Goal: Task Accomplishment & Management: Manage account settings

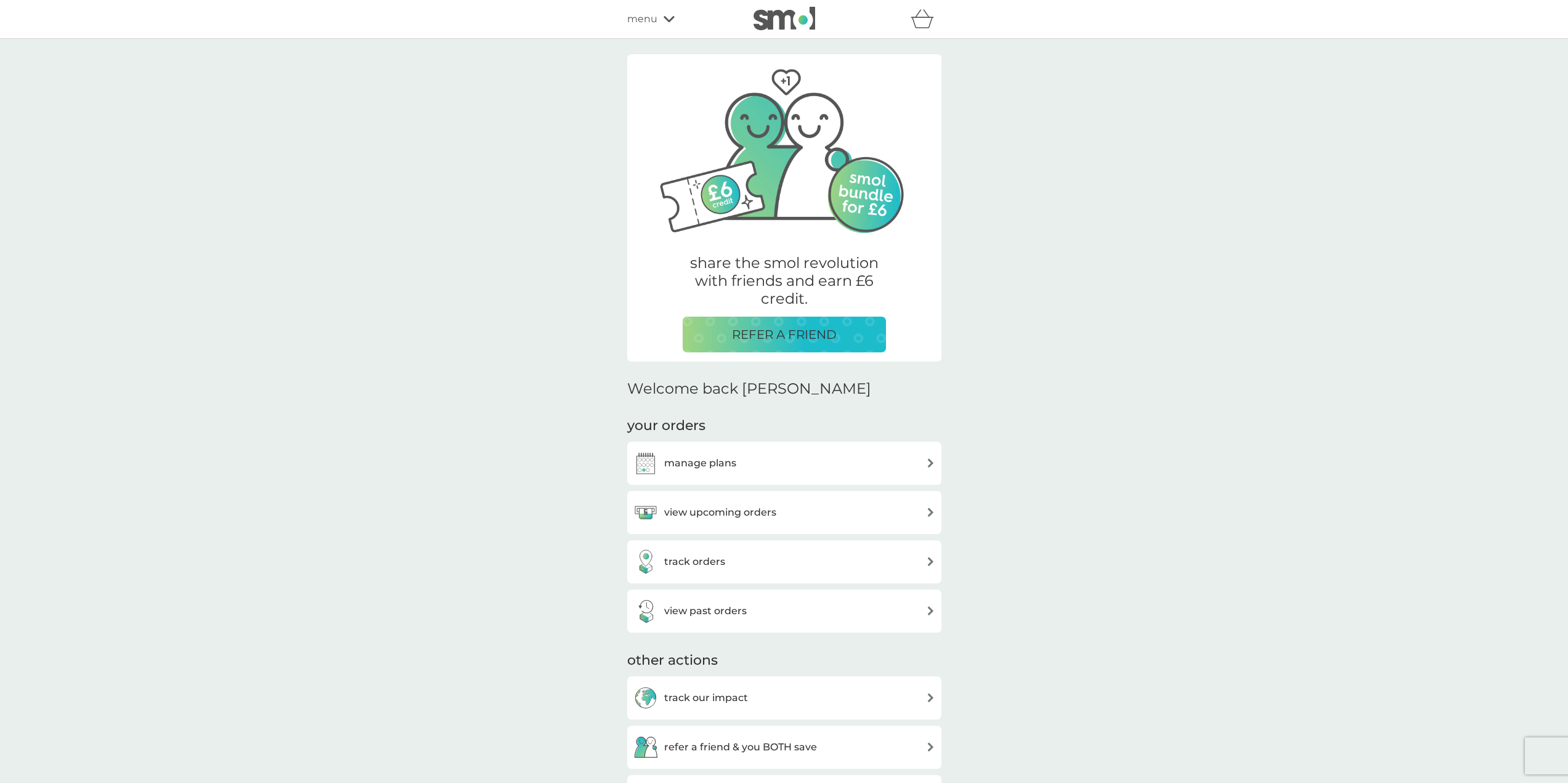
click at [774, 458] on div "manage plans" at bounding box center [785, 464] width 302 height 25
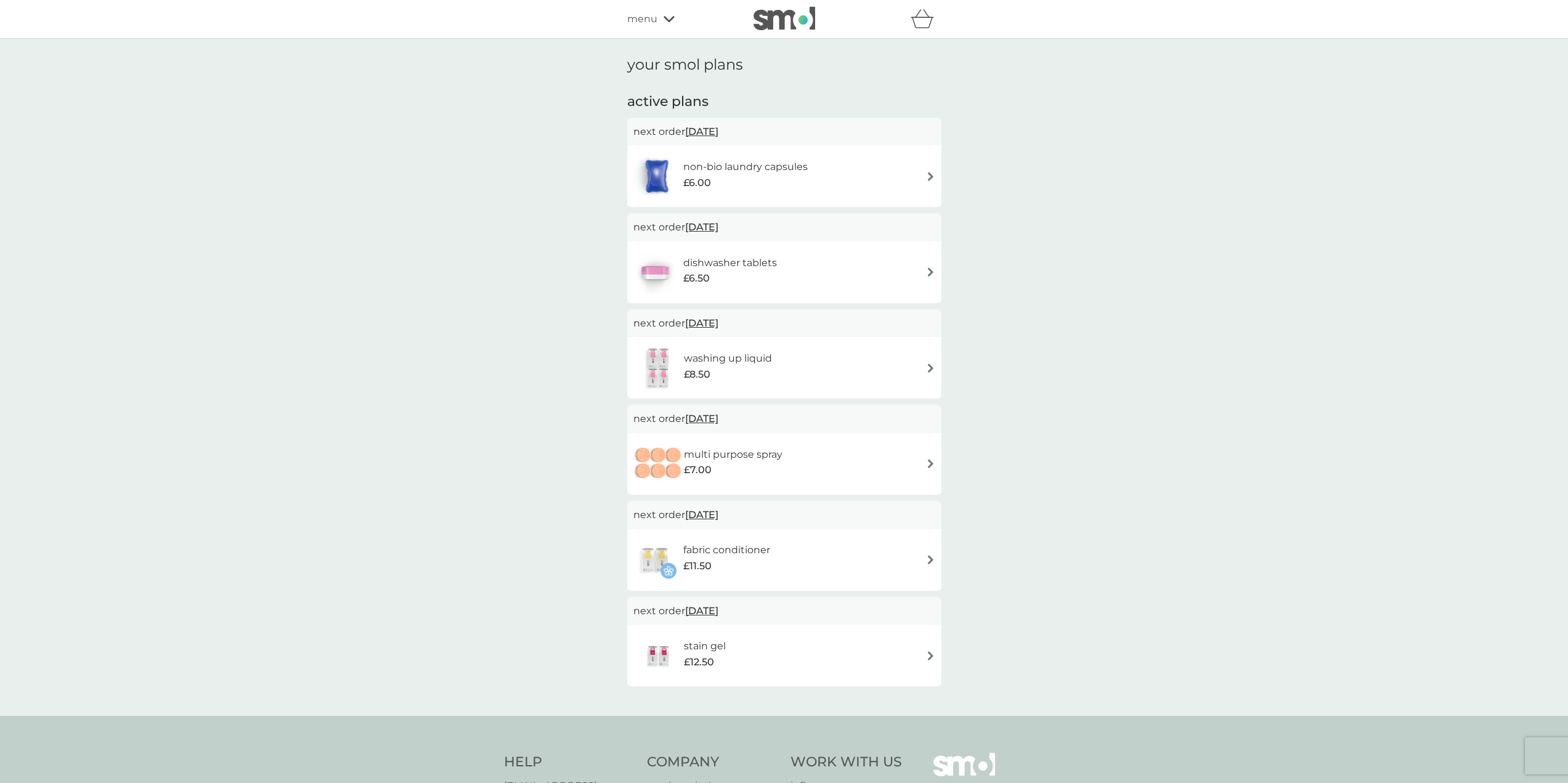
click at [914, 189] on div "non-bio laundry capsules £6.00" at bounding box center [785, 176] width 302 height 43
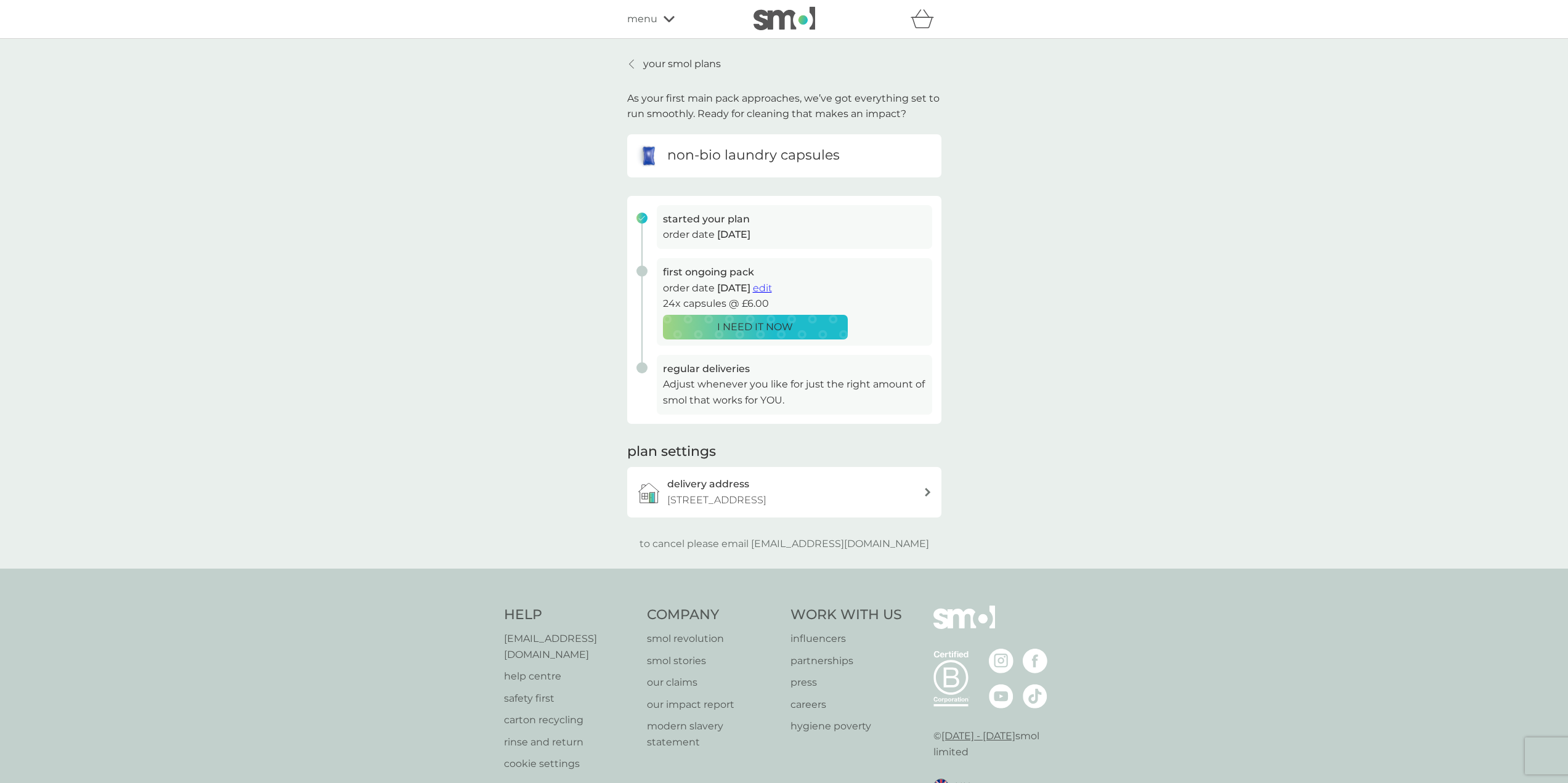
click at [713, 542] on p "to cancel please email [EMAIL_ADDRESS][DOMAIN_NAME]" at bounding box center [784, 544] width 289 height 16
click at [707, 544] on p "to cancel please email [EMAIL_ADDRESS][DOMAIN_NAME]" at bounding box center [784, 544] width 289 height 16
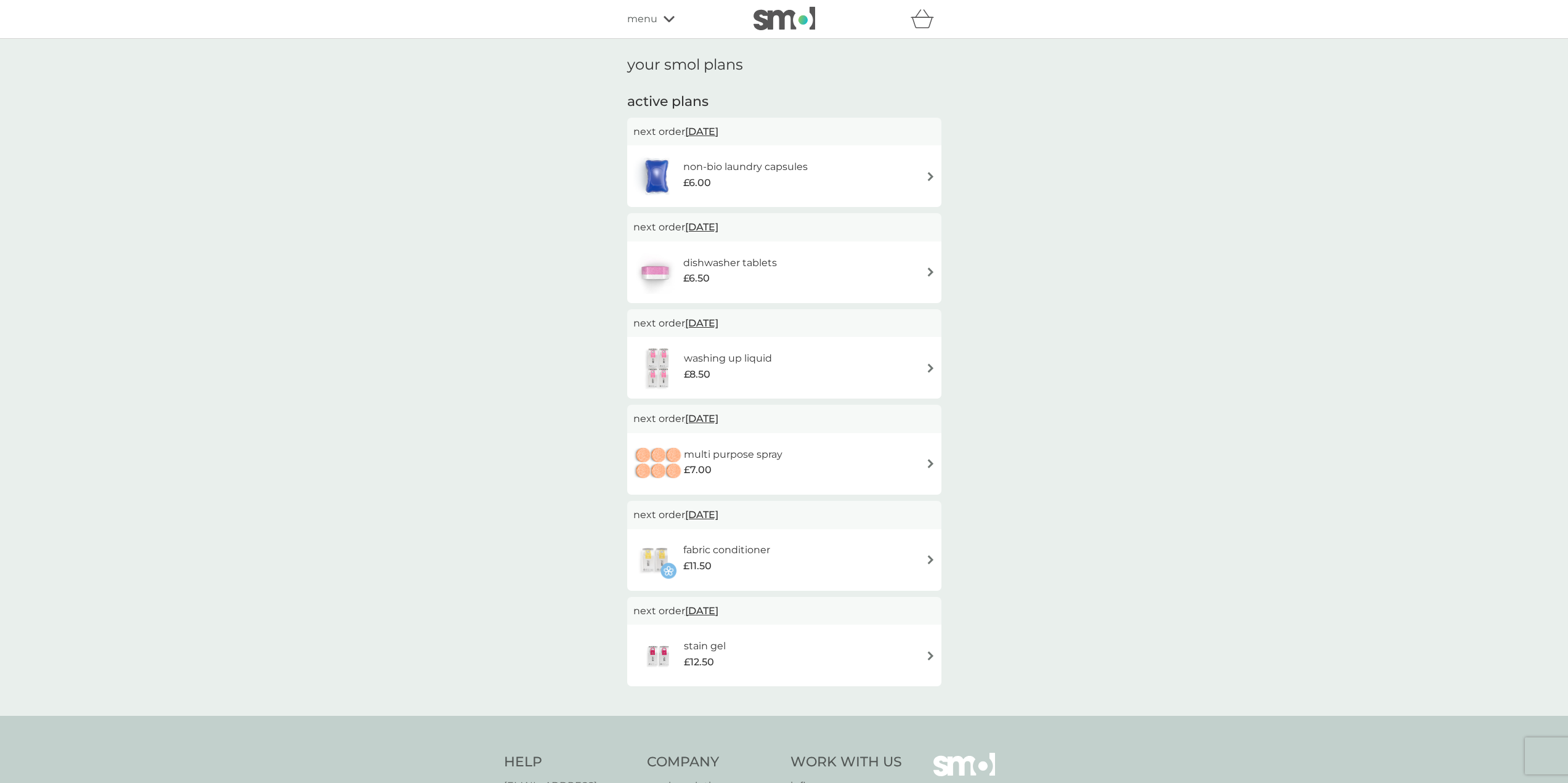
click at [831, 281] on div "dishwasher tablets £6.50" at bounding box center [785, 272] width 302 height 43
click at [724, 453] on h6 "multi purpose spray" at bounding box center [733, 455] width 99 height 16
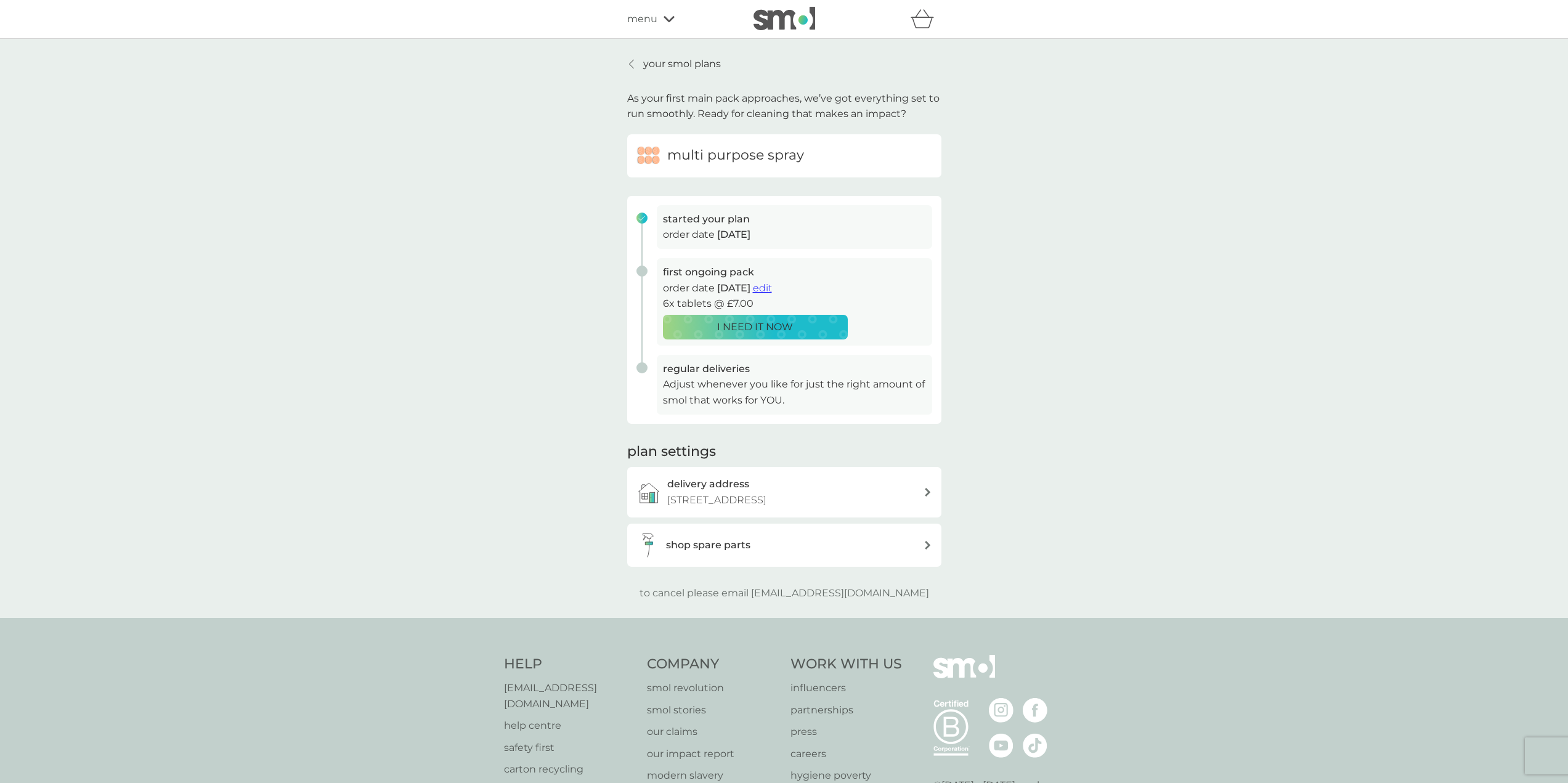
click at [772, 288] on span "edit" at bounding box center [763, 288] width 19 height 12
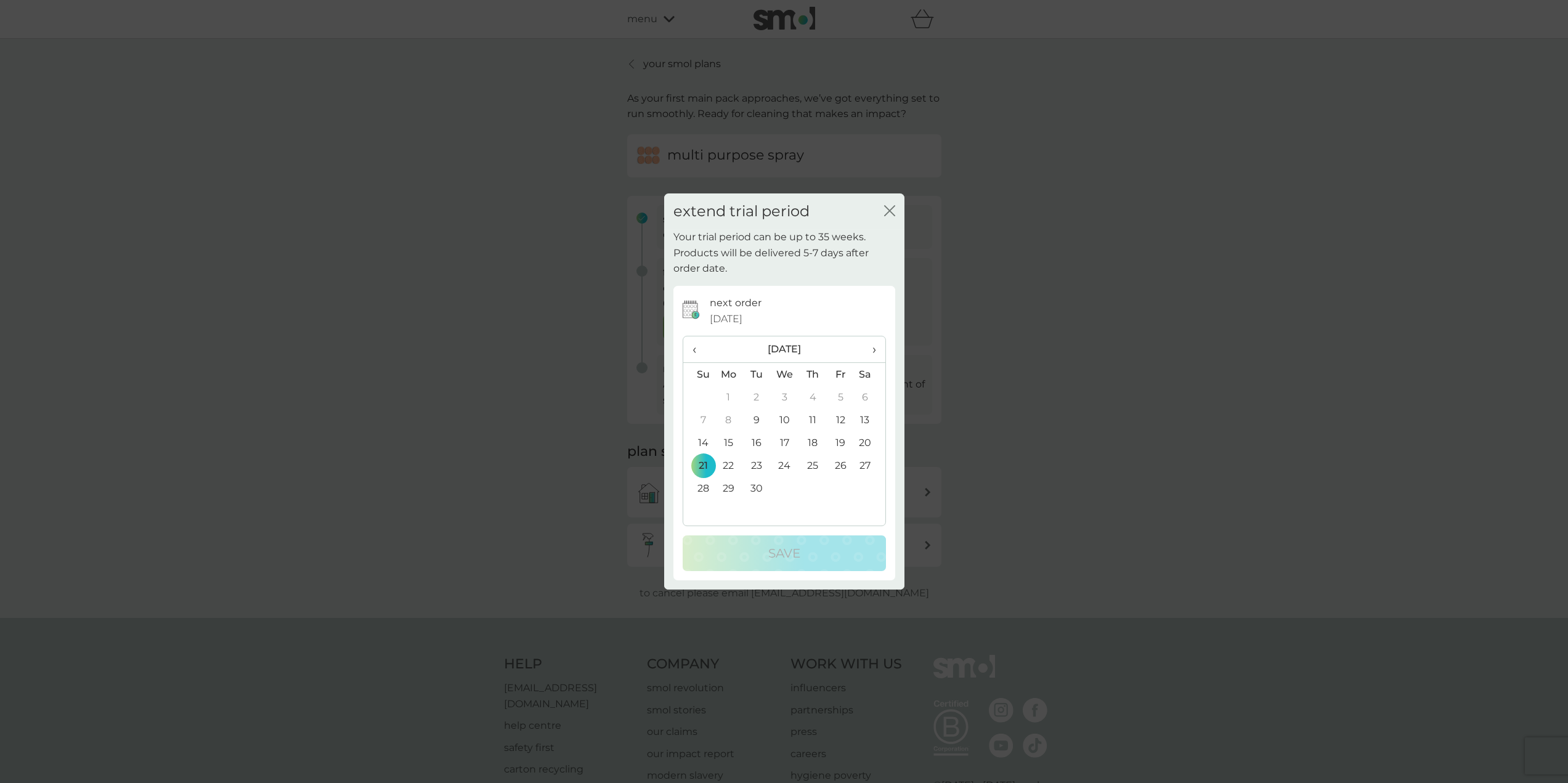
click at [890, 211] on icon "close" at bounding box center [892, 210] width 5 height 10
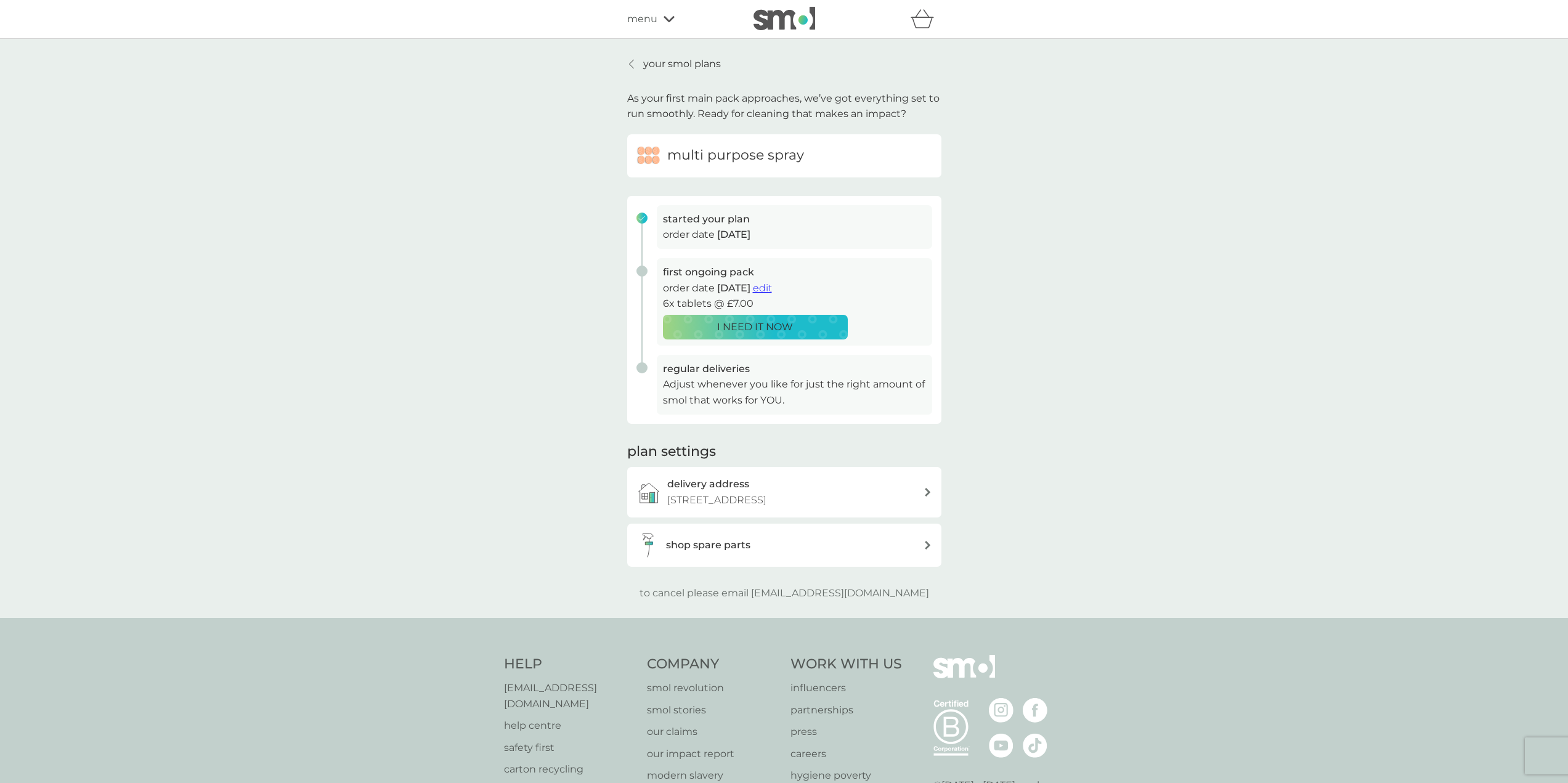
click at [626, 75] on div "your smol plans As your first main pack approaches, we’ve got everything set to…" at bounding box center [785, 328] width 333 height 544
drag, startPoint x: 639, startPoint y: 62, endPoint x: 643, endPoint y: 75, distance: 13.6
click at [639, 62] on link "your smol plans" at bounding box center [674, 64] width 94 height 16
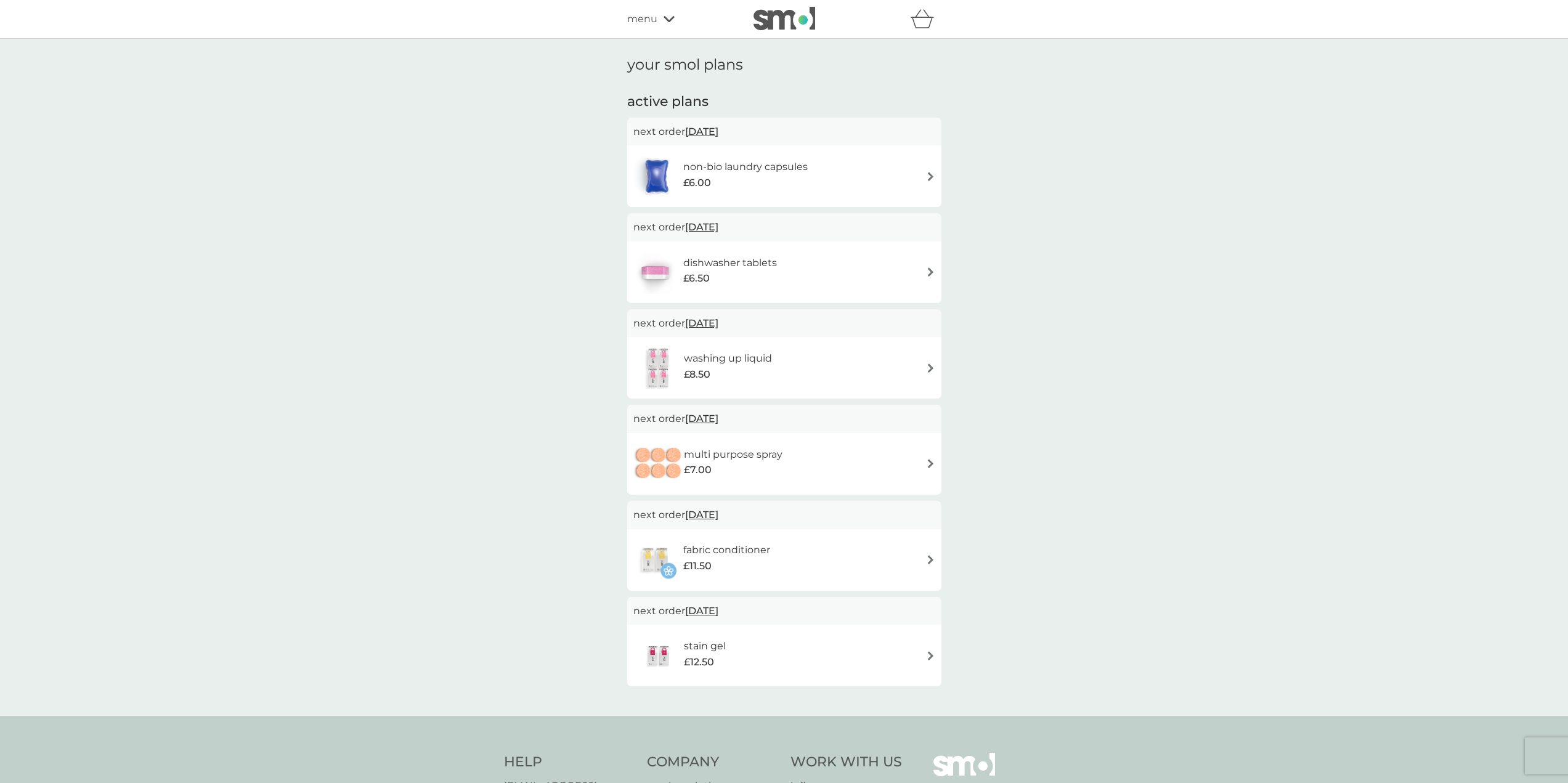
click at [767, 166] on h6 "non-bio laundry capsules" at bounding box center [746, 167] width 125 height 16
